Goal: Task Accomplishment & Management: Use online tool/utility

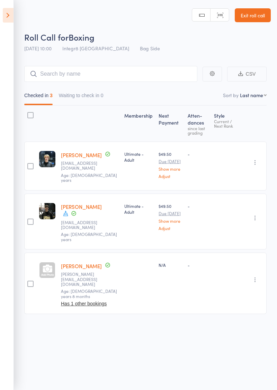
click at [251, 17] on link "Exit roll call" at bounding box center [253, 15] width 36 height 14
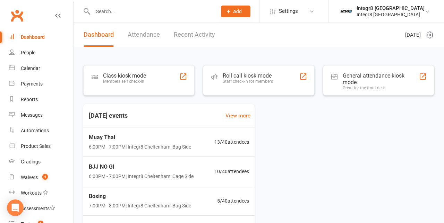
click at [250, 84] on div "Roll call kiosk mode Staff check-in for members" at bounding box center [248, 81] width 50 height 18
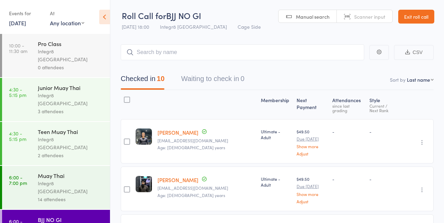
click at [103, 23] on icon at bounding box center [104, 17] width 11 height 15
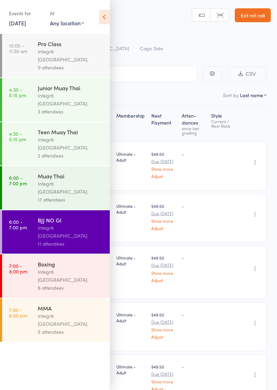
click at [100, 11] on icon at bounding box center [104, 17] width 11 height 15
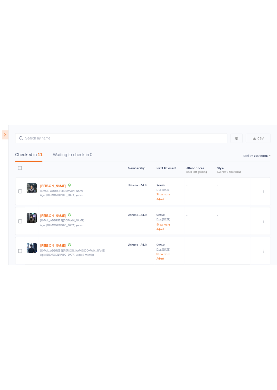
scroll to position [51, 0]
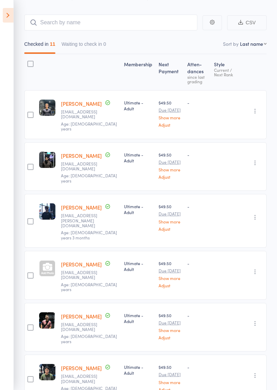
click at [256, 108] on icon "button" at bounding box center [255, 111] width 7 height 7
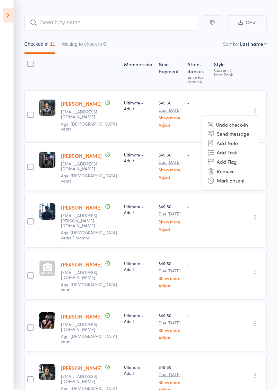
click at [232, 171] on li "Remove" at bounding box center [230, 170] width 57 height 9
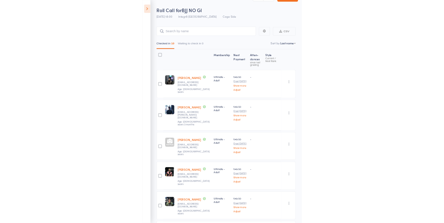
scroll to position [0, 0]
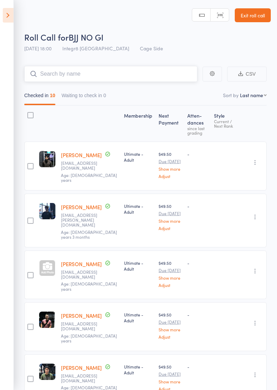
click at [132, 76] on input "search" at bounding box center [110, 74] width 173 height 16
type input "Tokao"
